Goal: Information Seeking & Learning: Learn about a topic

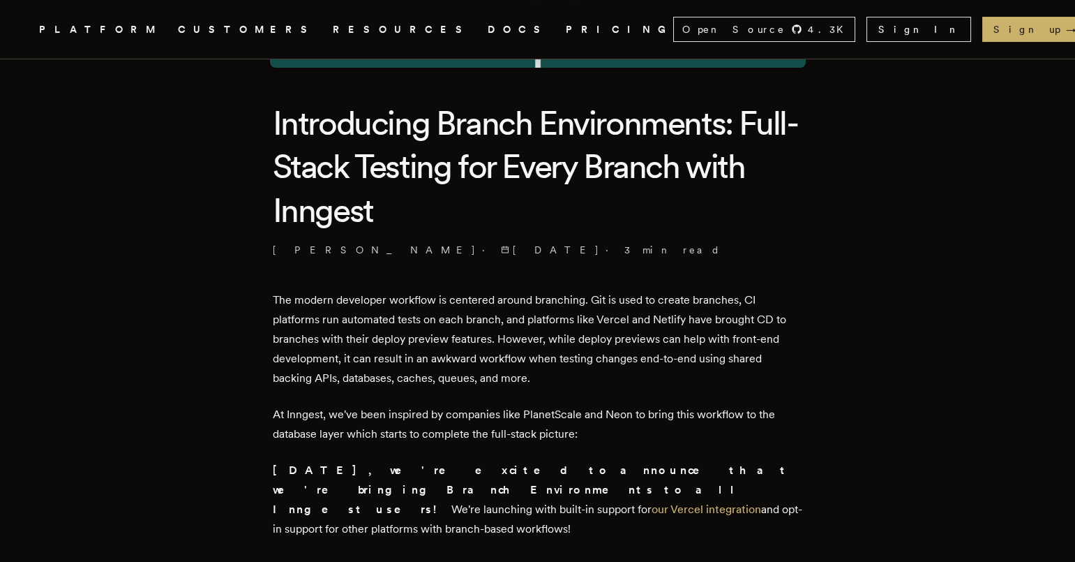
scroll to position [306, 0]
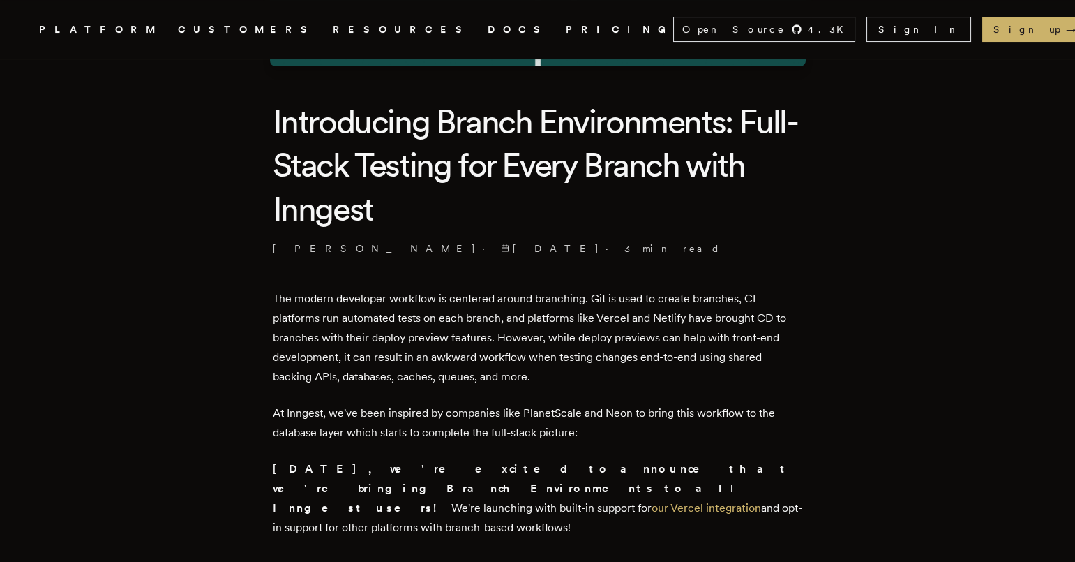
click at [671, 207] on h1 "Introducing Branch Environments: Full-Stack Testing for Every Branch with Innge…" at bounding box center [538, 165] width 530 height 130
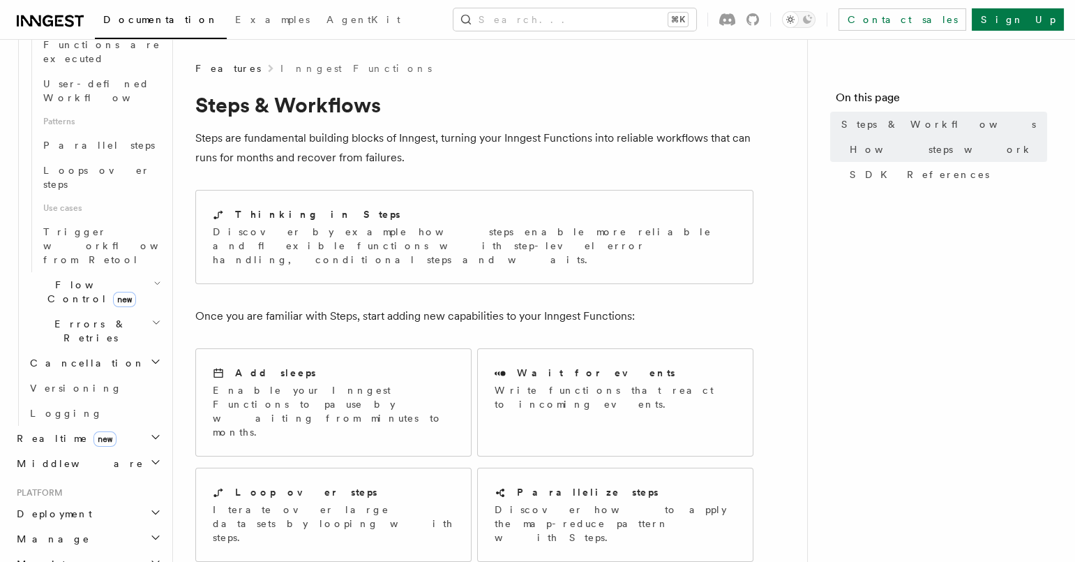
scroll to position [931, 0]
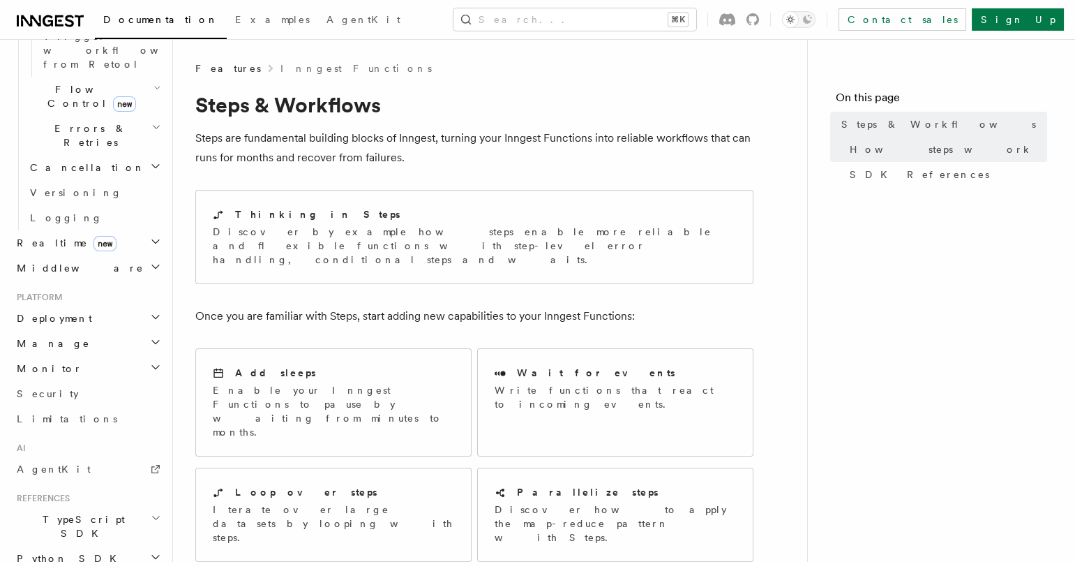
click at [80, 512] on span "TypeScript SDK" at bounding box center [81, 526] width 140 height 28
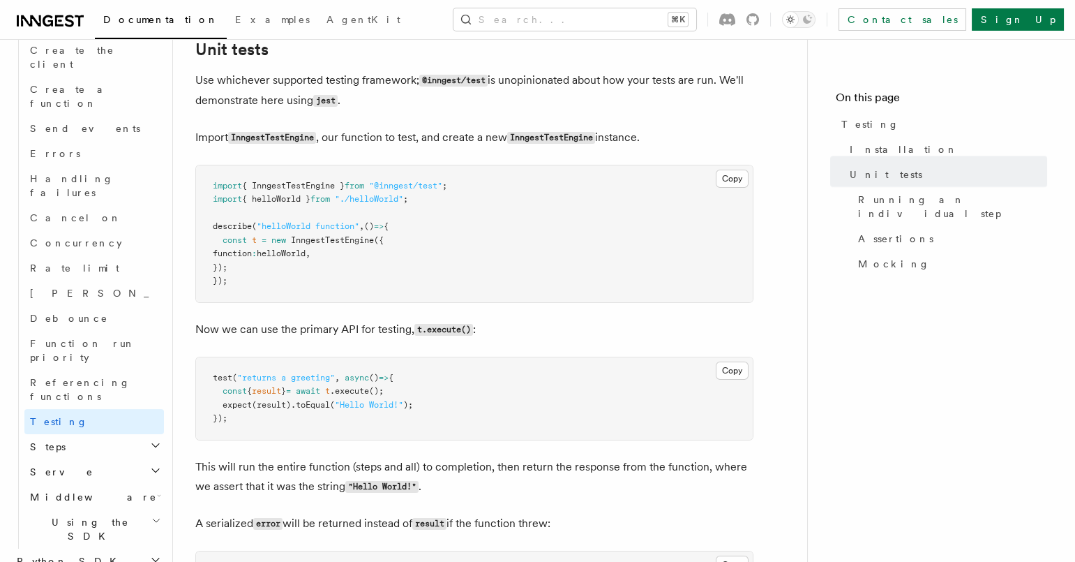
scroll to position [535, 0]
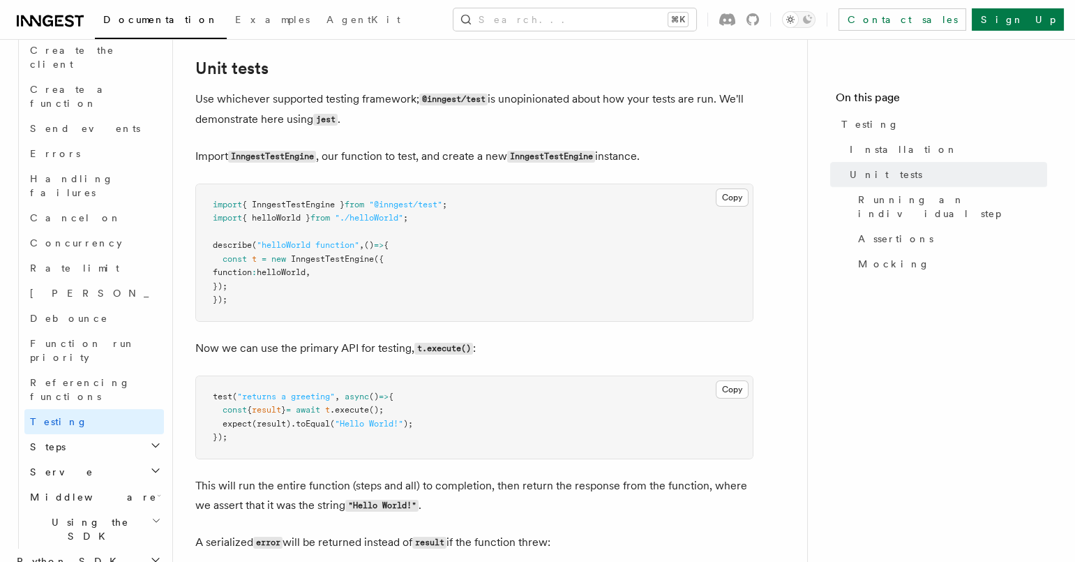
scroll to position [525, 0]
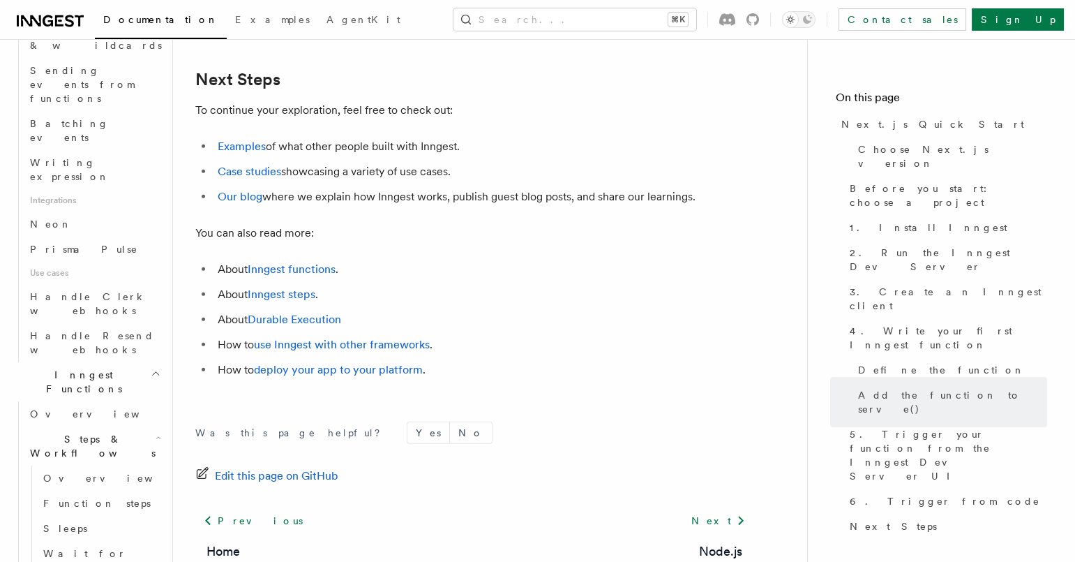
scroll to position [1391, 0]
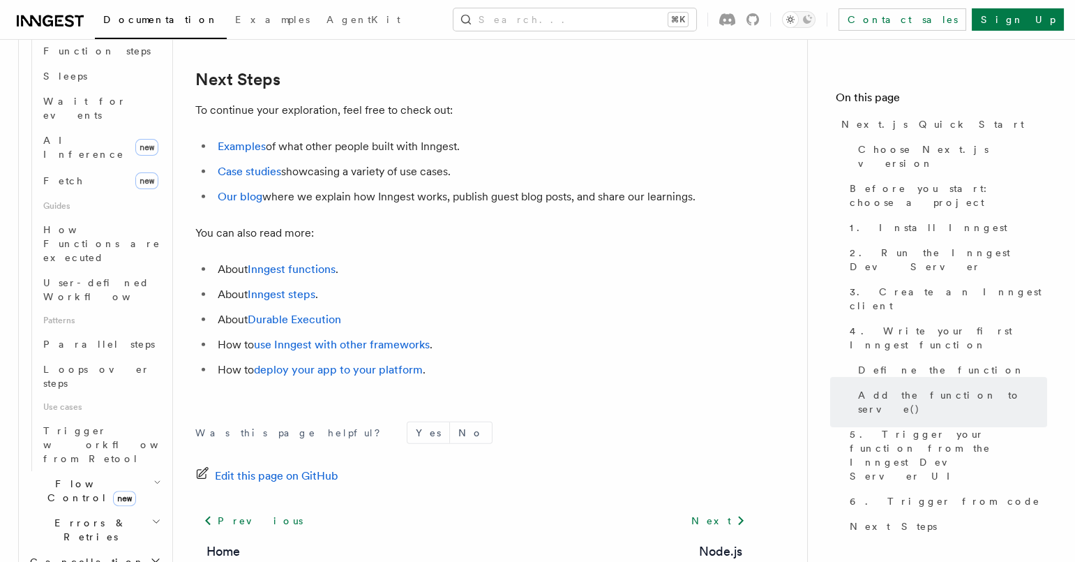
scroll to position [1165, 0]
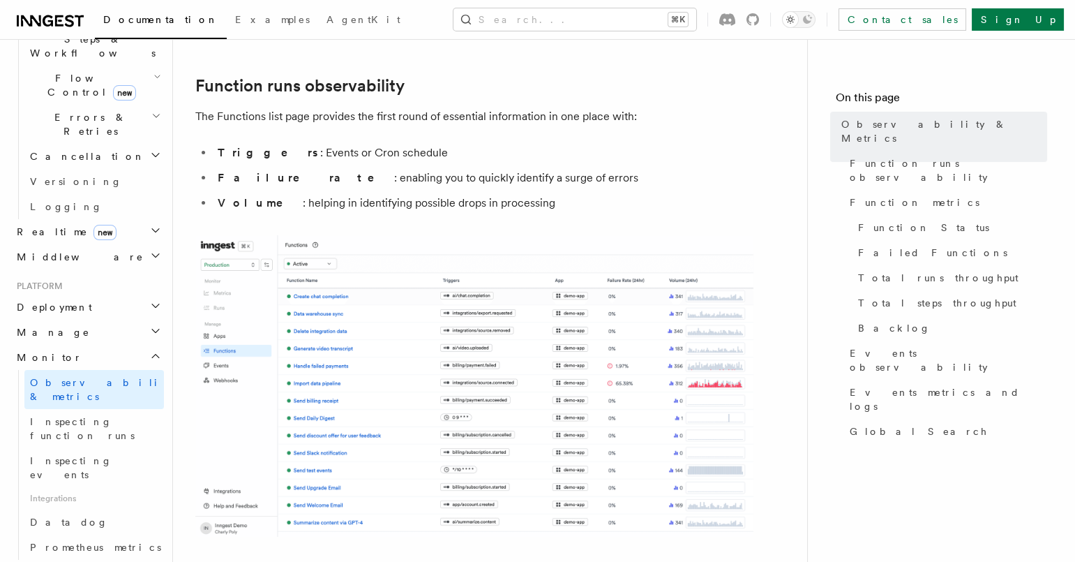
scroll to position [484, 0]
click at [119, 417] on span "Inspecting function runs" at bounding box center [82, 429] width 105 height 25
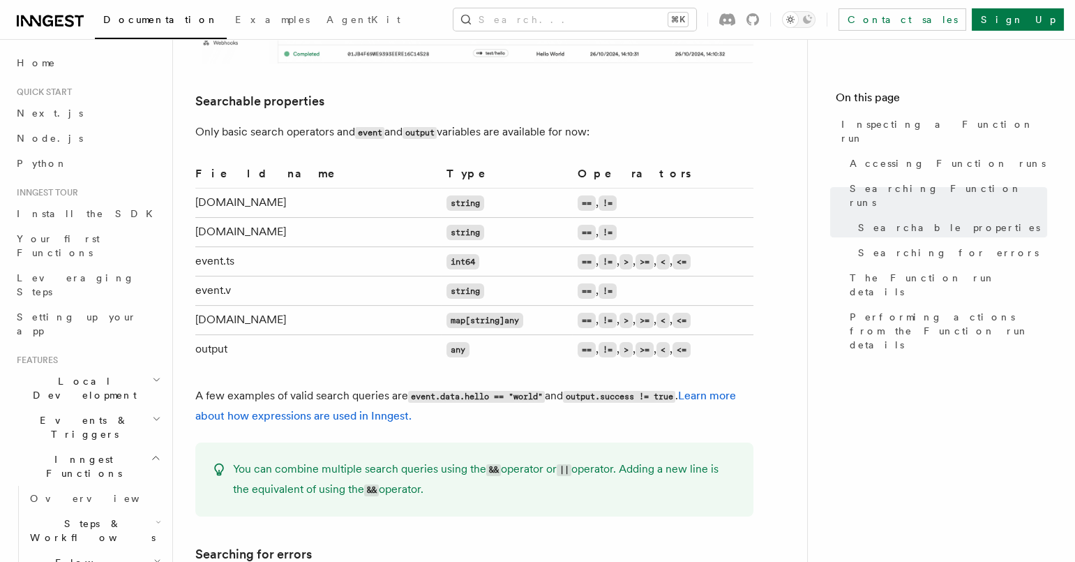
scroll to position [768, 0]
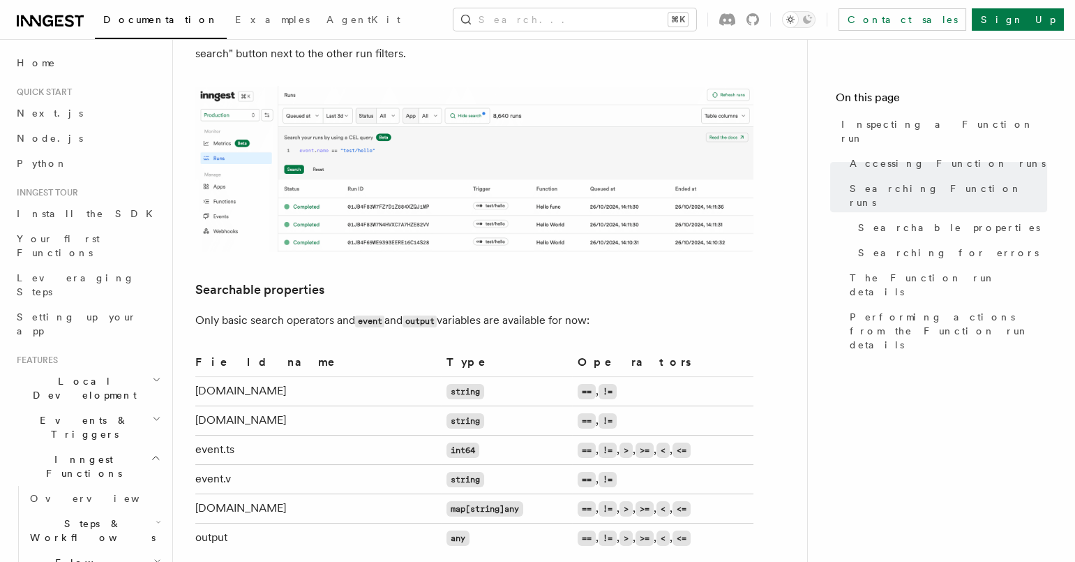
click at [100, 374] on span "Local Development" at bounding box center [81, 388] width 141 height 28
click at [86, 408] on link "Overview" at bounding box center [94, 420] width 140 height 25
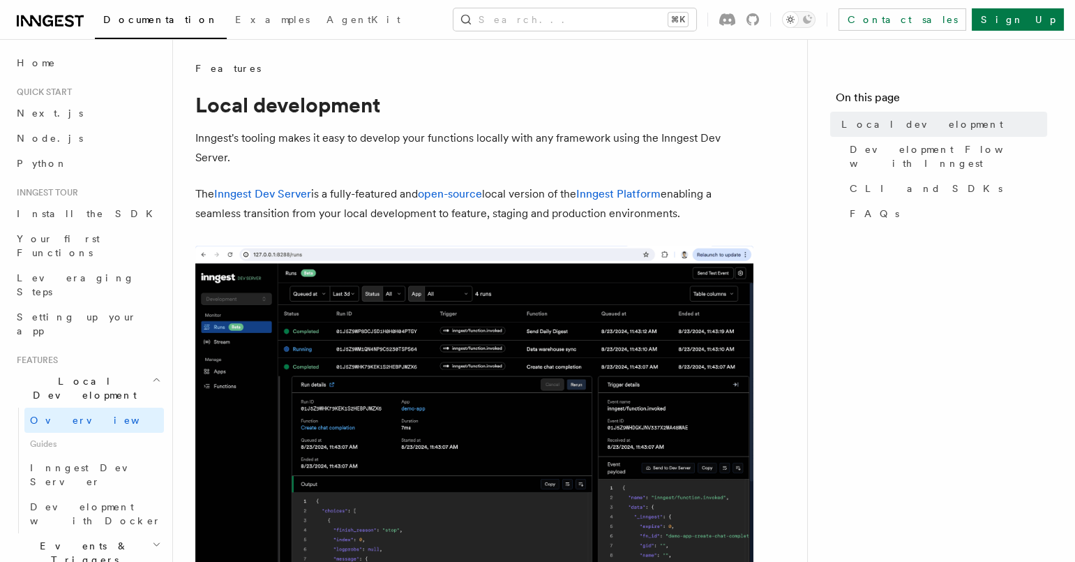
click at [337, 186] on p "The Inngest Dev Server is a fully-featured and open-source local version of the…" at bounding box center [474, 203] width 558 height 39
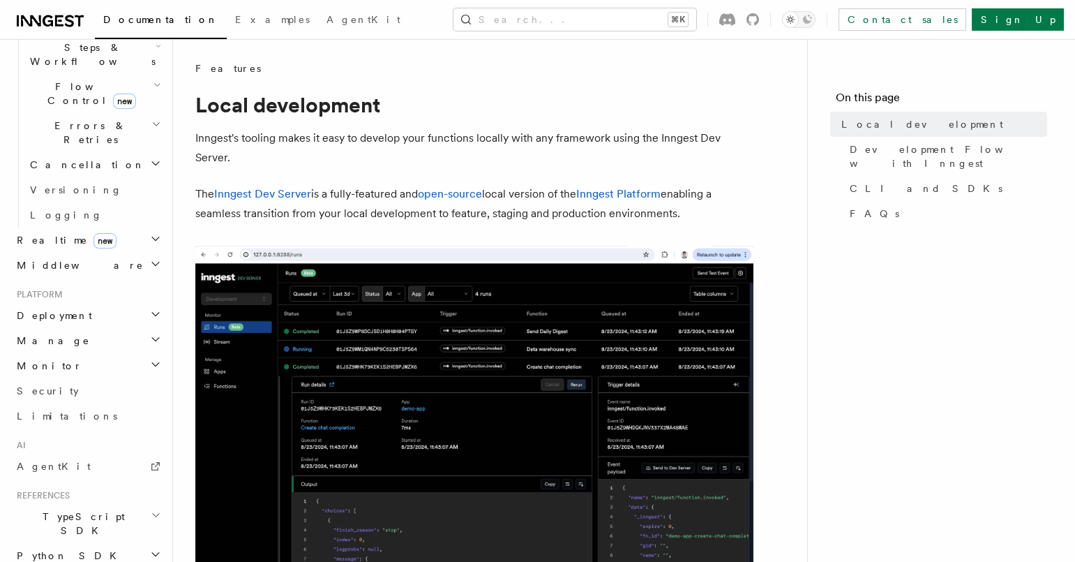
click at [100, 504] on h2 "TypeScript SDK" at bounding box center [87, 523] width 153 height 39
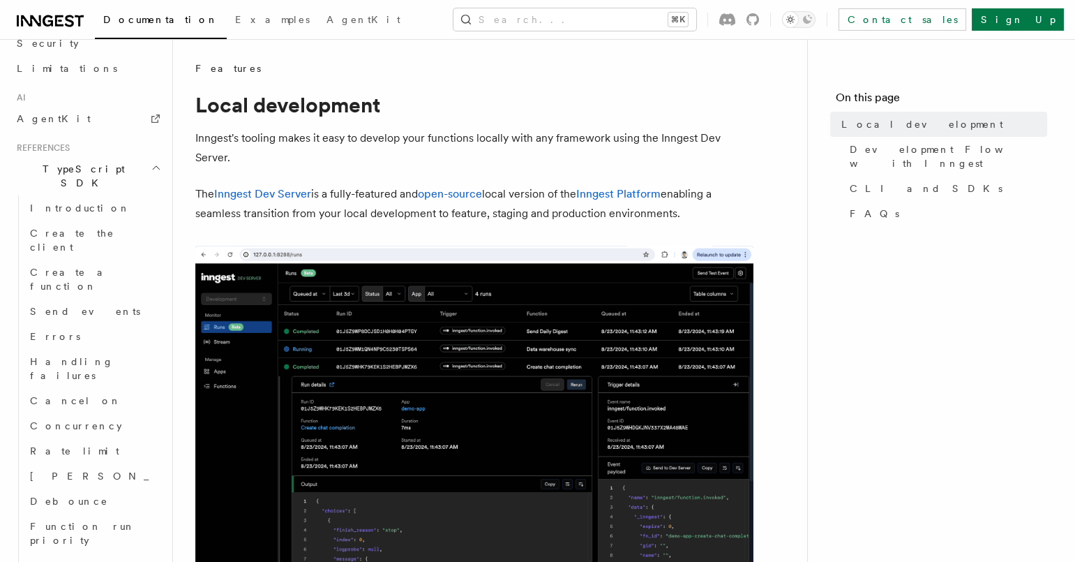
scroll to position [949, 0]
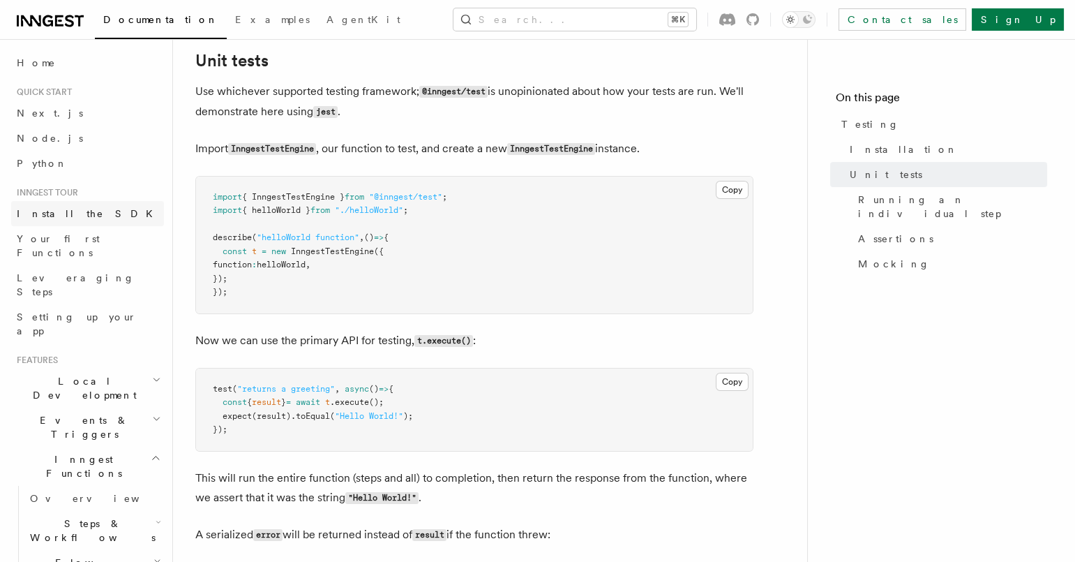
click at [95, 208] on link "Install the SDK" at bounding box center [87, 213] width 153 height 25
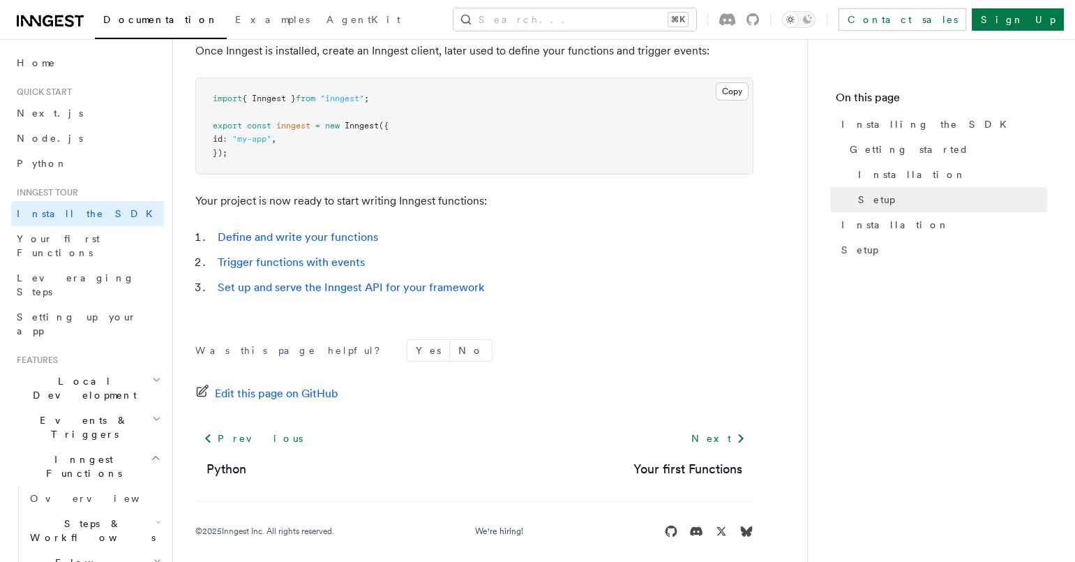
scroll to position [597, 0]
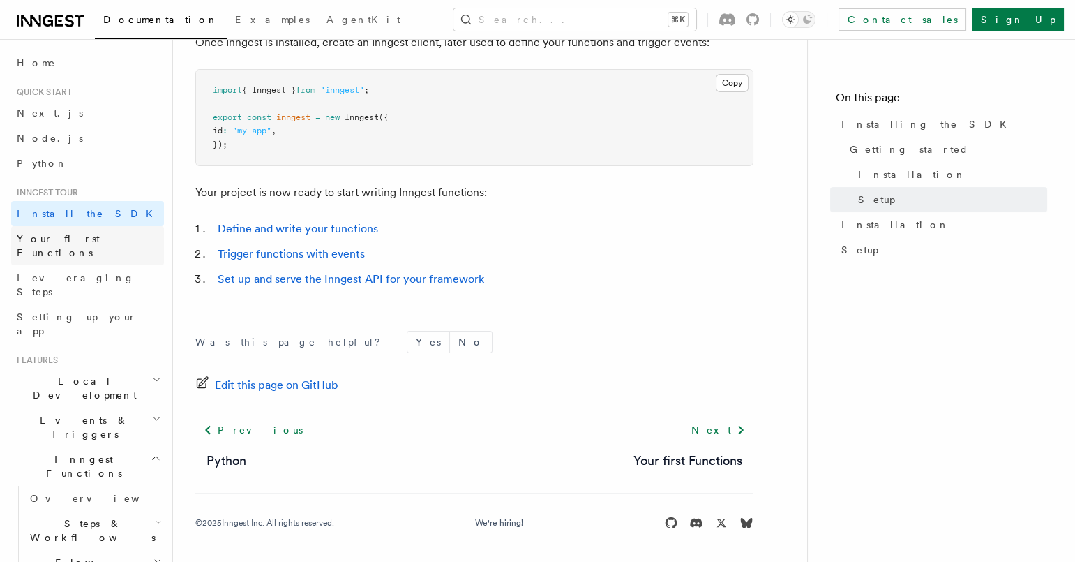
click at [60, 248] on link "Your first Functions" at bounding box center [87, 245] width 153 height 39
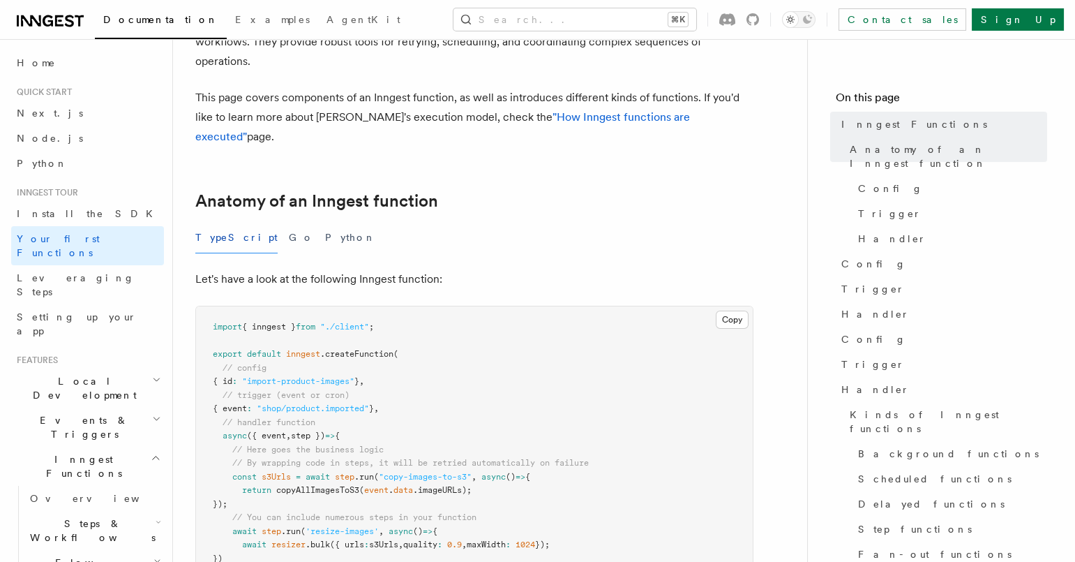
scroll to position [255, 0]
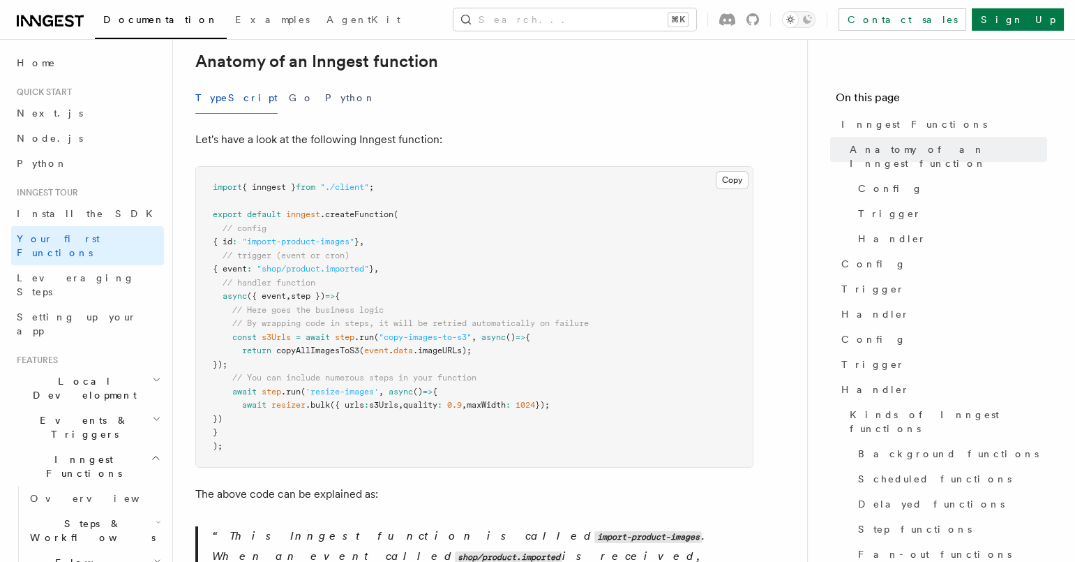
click at [705, 130] on p "Let's have a look at the following Inngest function:" at bounding box center [474, 140] width 558 height 20
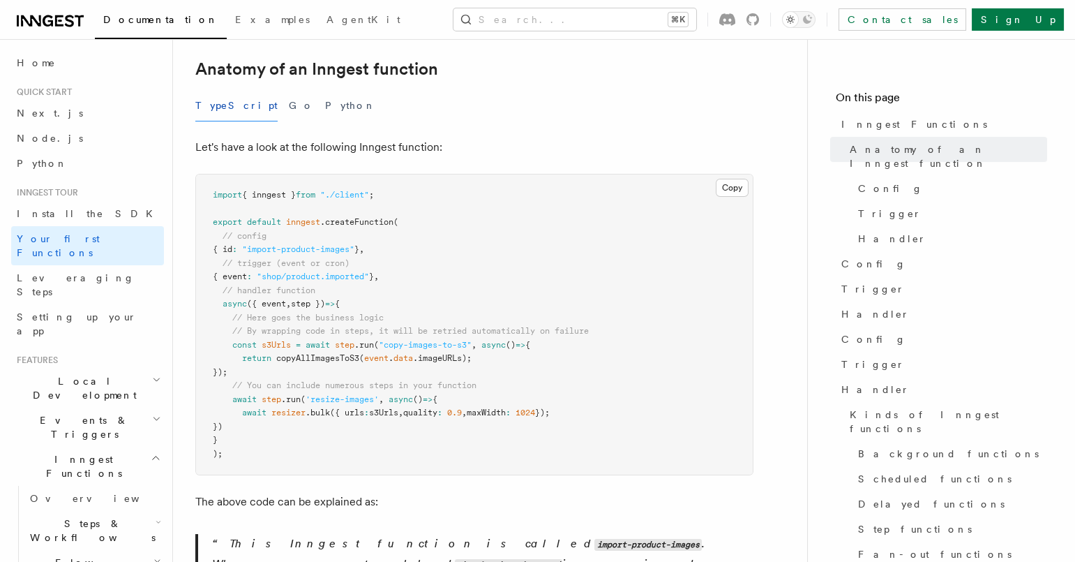
scroll to position [246, 0]
click at [682, 92] on div "TypeScript Go Python" at bounding box center [474, 107] width 558 height 31
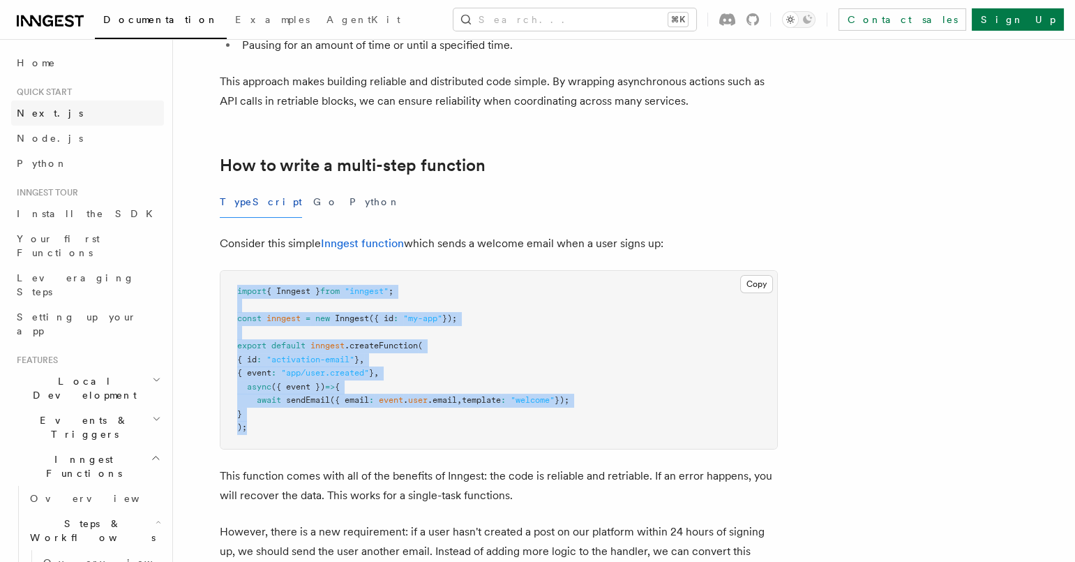
click at [70, 114] on link "Next.js" at bounding box center [87, 112] width 153 height 25
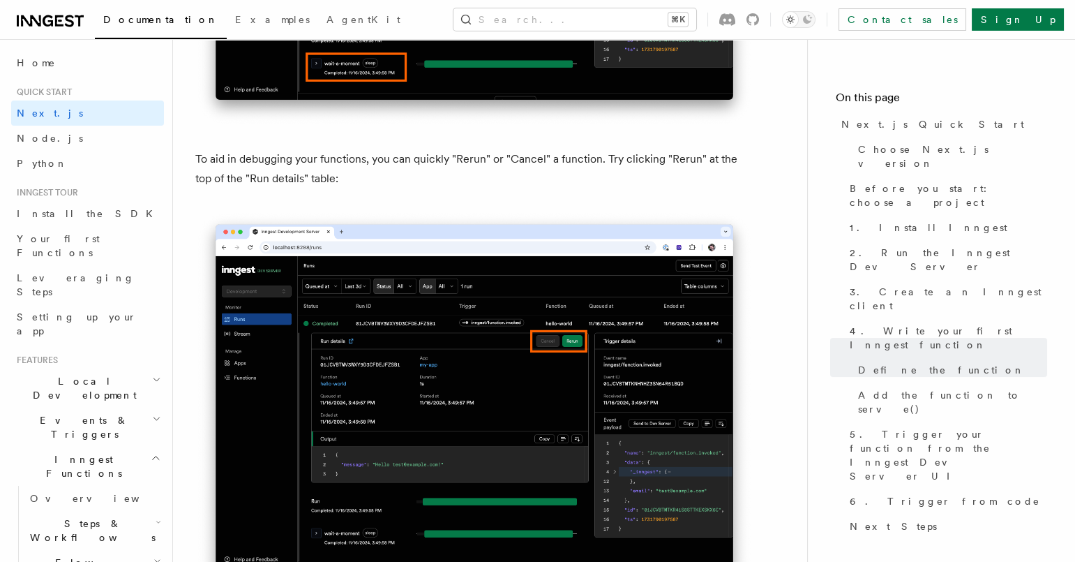
scroll to position [6041, 0]
